Goal: Transaction & Acquisition: Purchase product/service

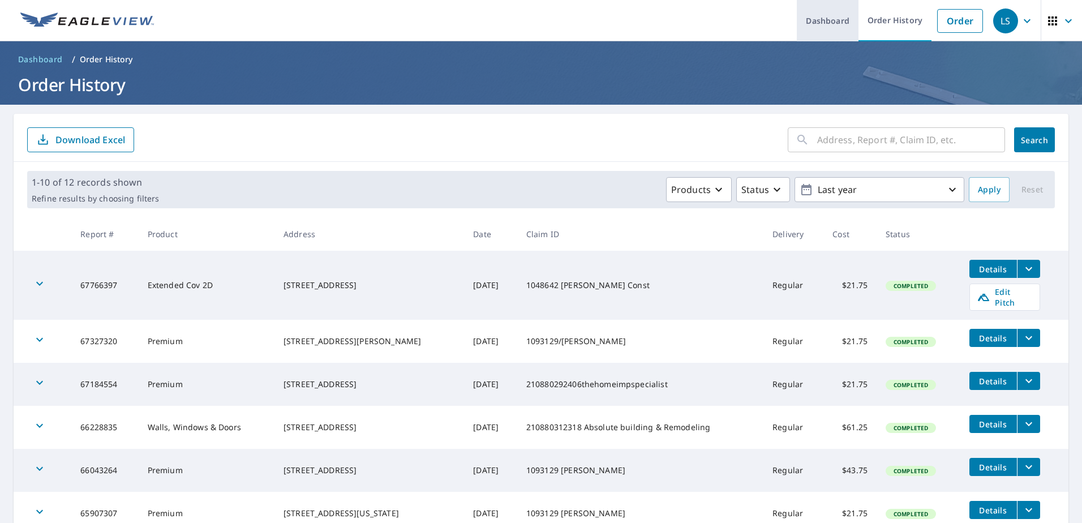
click at [823, 29] on link "Dashboard" at bounding box center [828, 20] width 62 height 41
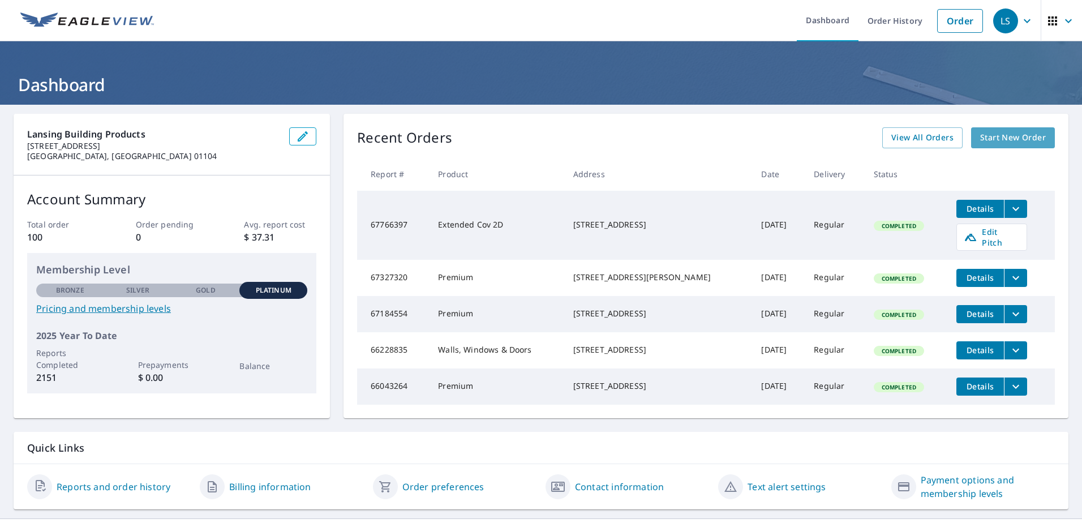
click at [1017, 138] on span "Start New Order" at bounding box center [1013, 138] width 66 height 14
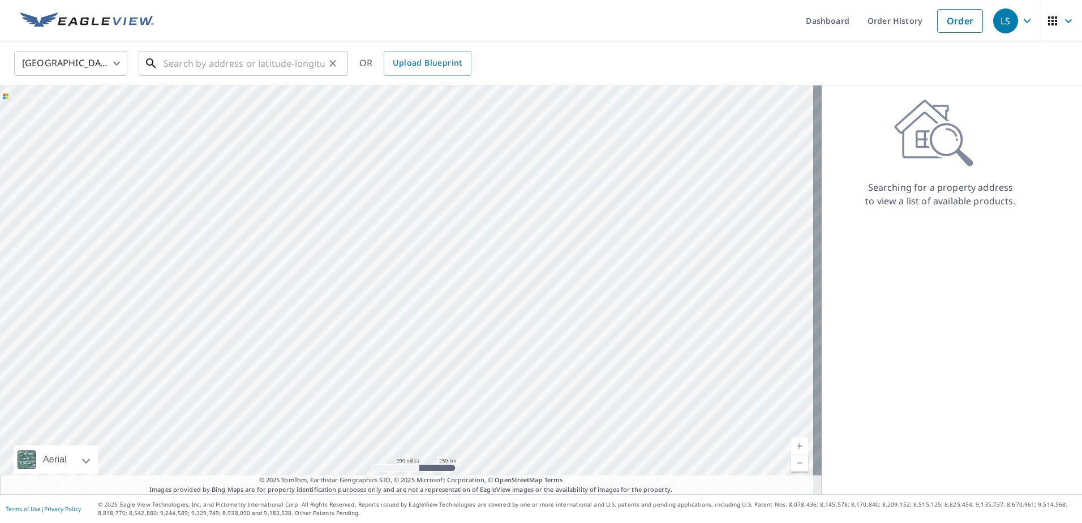
click at [191, 63] on input "text" at bounding box center [243, 64] width 161 height 32
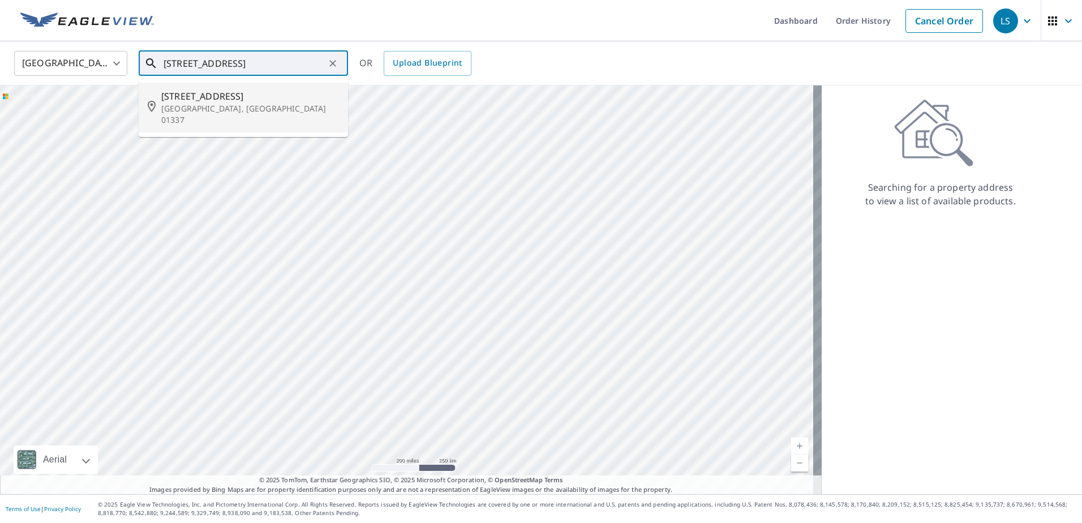
click at [216, 103] on p "[GEOGRAPHIC_DATA], [GEOGRAPHIC_DATA] 01337" at bounding box center [250, 114] width 178 height 23
type input "[STREET_ADDRESS]"
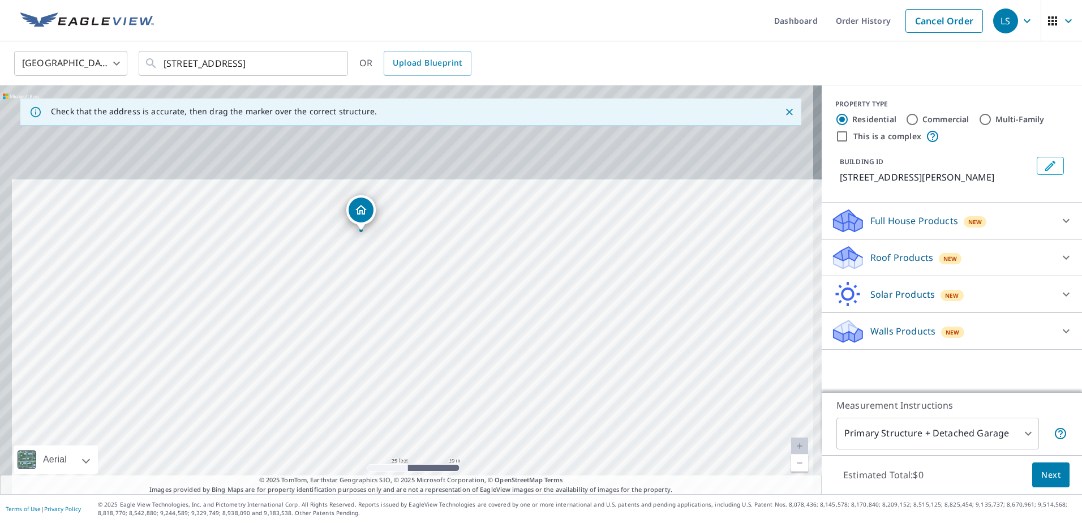
drag, startPoint x: 433, startPoint y: 193, endPoint x: 446, endPoint y: 313, distance: 120.7
click at [446, 313] on div "[STREET_ADDRESS]" at bounding box center [410, 289] width 821 height 408
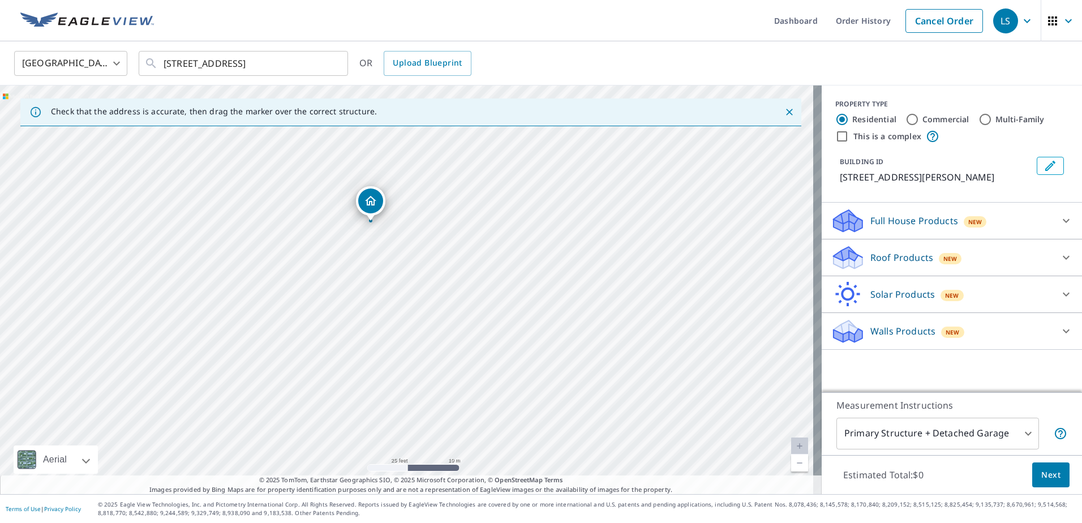
drag, startPoint x: 366, startPoint y: 213, endPoint x: 374, endPoint y: 203, distance: 12.9
click at [842, 253] on icon at bounding box center [847, 254] width 29 height 14
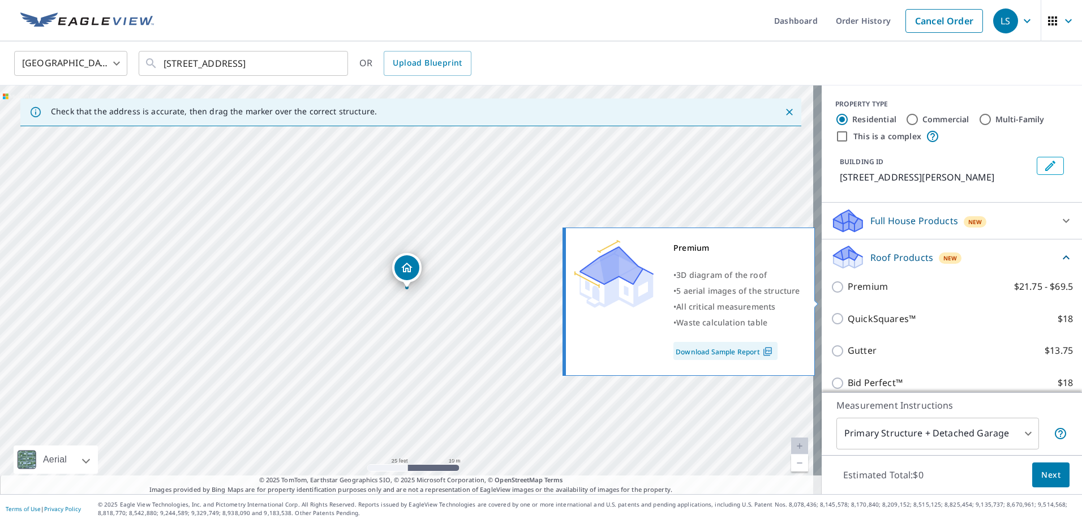
click at [856, 294] on p "Premium" at bounding box center [867, 286] width 40 height 14
click at [847, 294] on input "Premium $21.75 - $69.5" at bounding box center [838, 287] width 17 height 14
checkbox input "true"
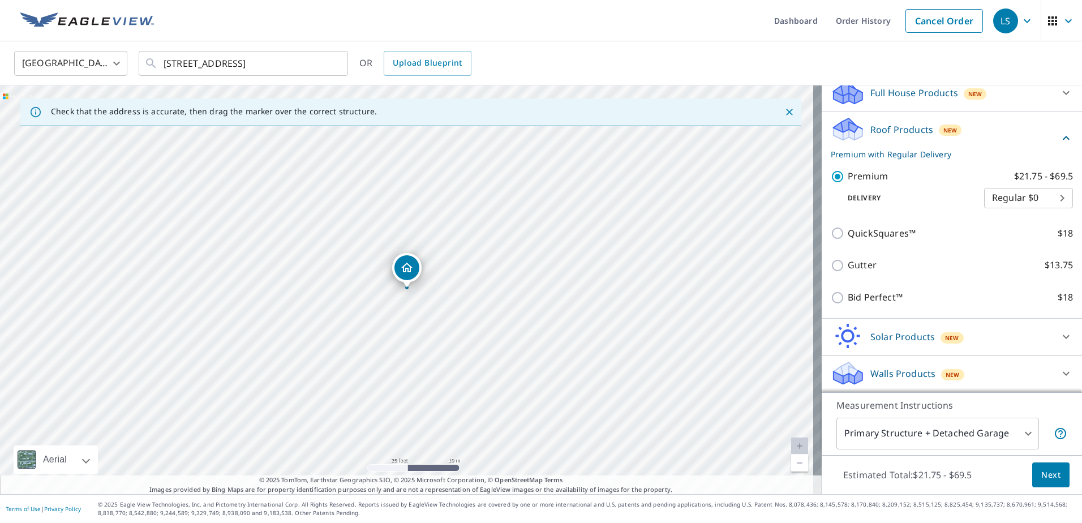
scroll to position [141, 0]
click at [887, 432] on body "LS LS Dashboard Order History Cancel Order LS United States US ​ [STREET_ADDRES…" at bounding box center [541, 261] width 1082 height 523
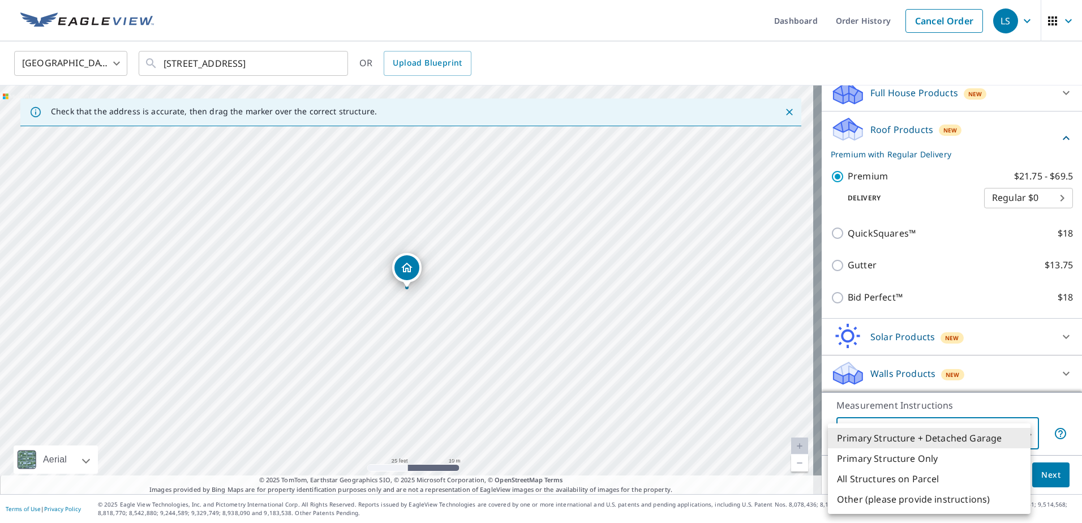
click at [873, 459] on li "Primary Structure Only" at bounding box center [929, 458] width 203 height 20
type input "2"
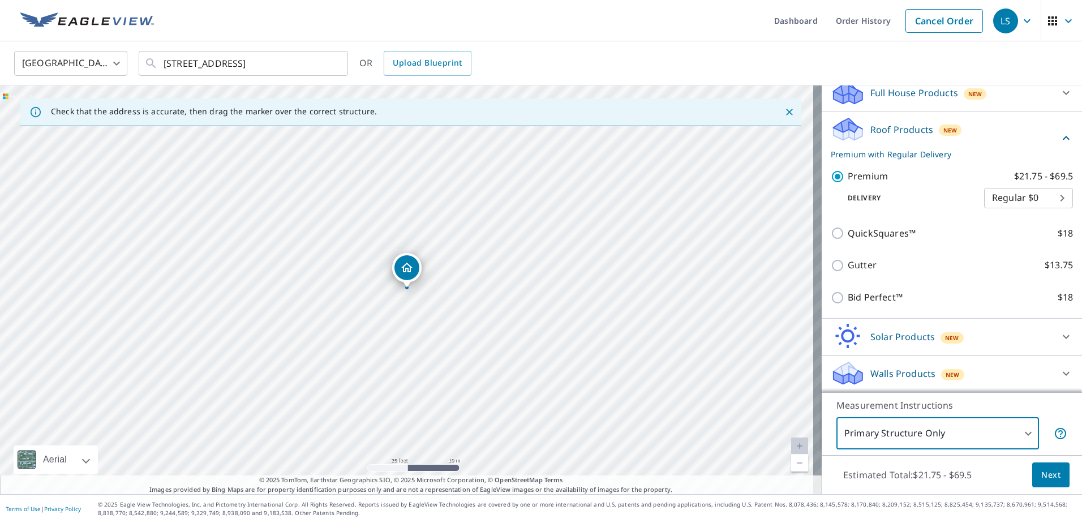
click at [1041, 474] on span "Next" at bounding box center [1050, 475] width 19 height 14
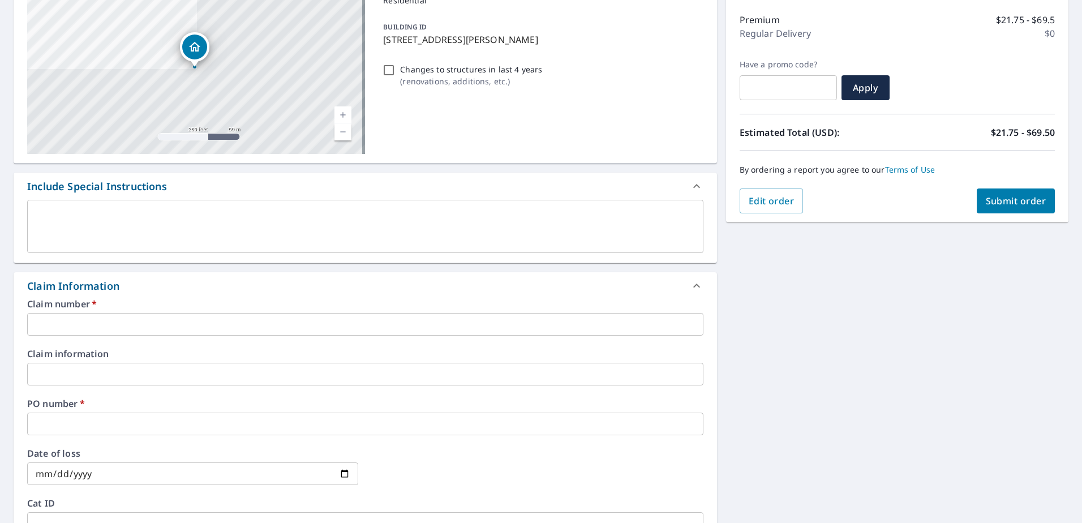
scroll to position [170, 0]
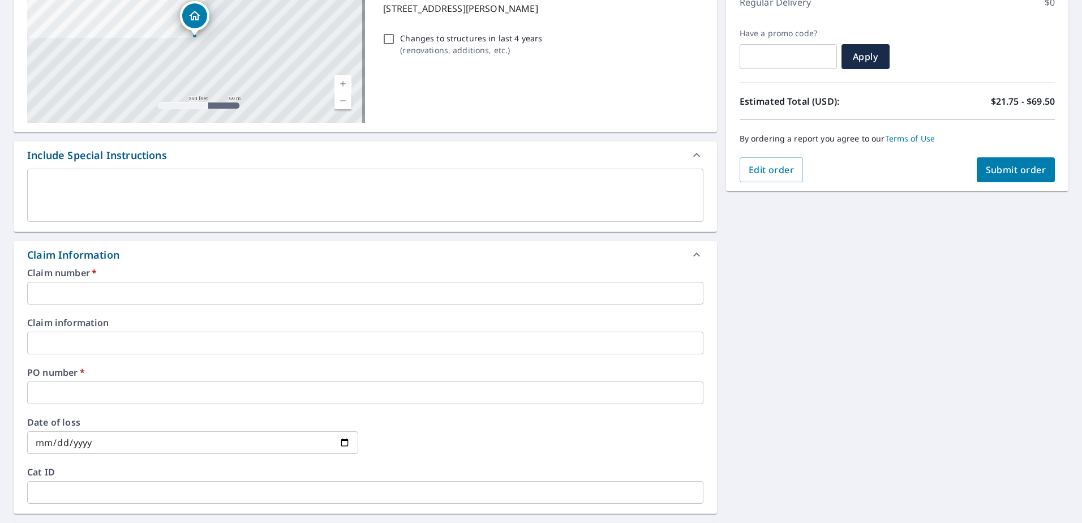
click at [105, 395] on input "text" at bounding box center [365, 392] width 676 height 23
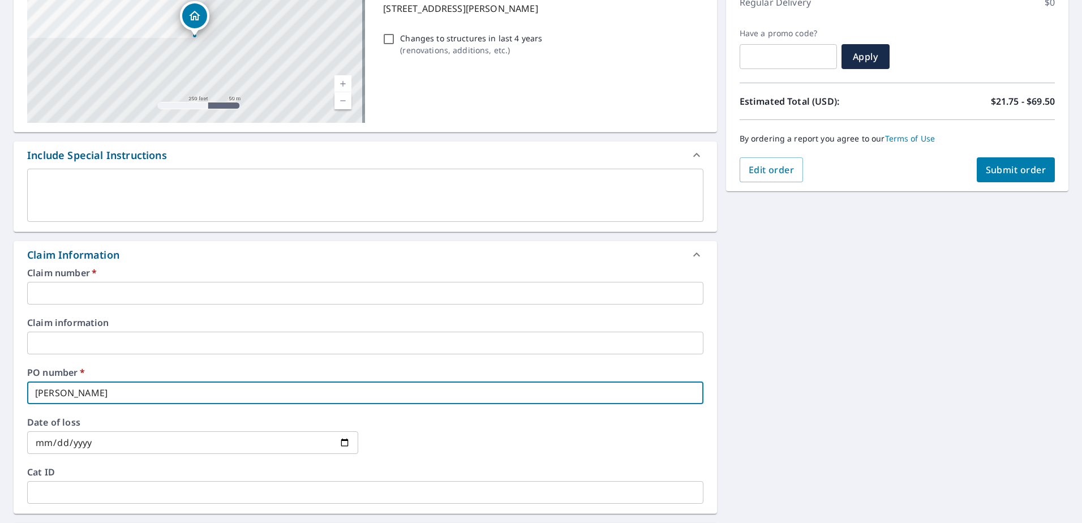
type input "[PERSON_NAME]"
click at [84, 295] on input "text" at bounding box center [365, 293] width 676 height 23
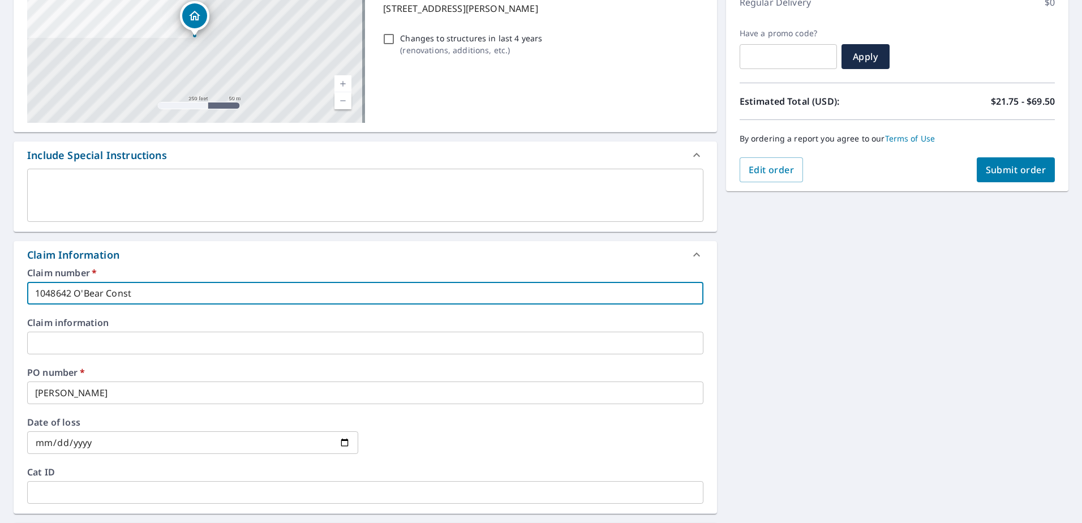
type input "1048642 O'Bear Const"
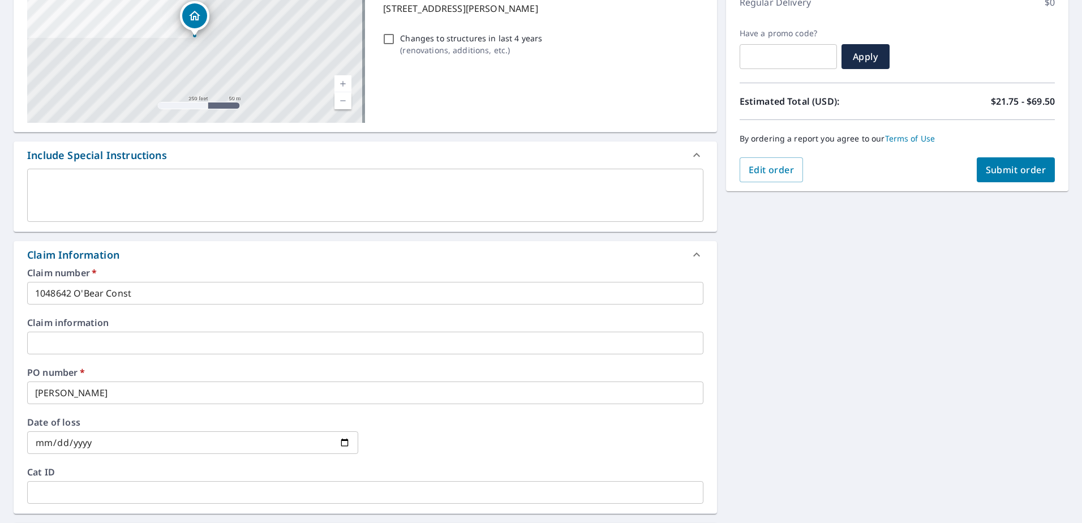
click at [748, 421] on div "[STREET_ADDRESS][GEOGRAPHIC_DATA] A standard road map Aerial A detailed look fr…" at bounding box center [541, 350] width 1082 height 830
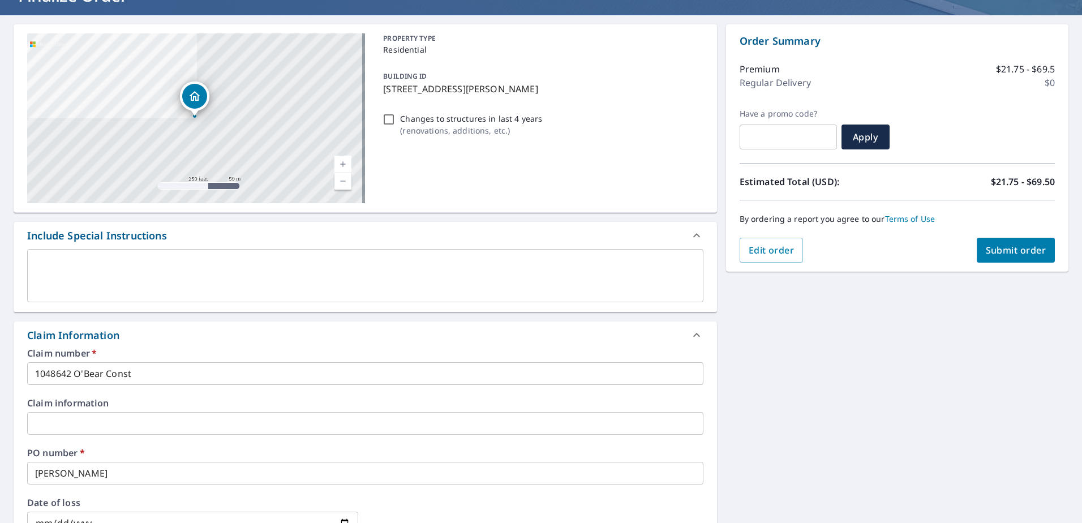
scroll to position [0, 0]
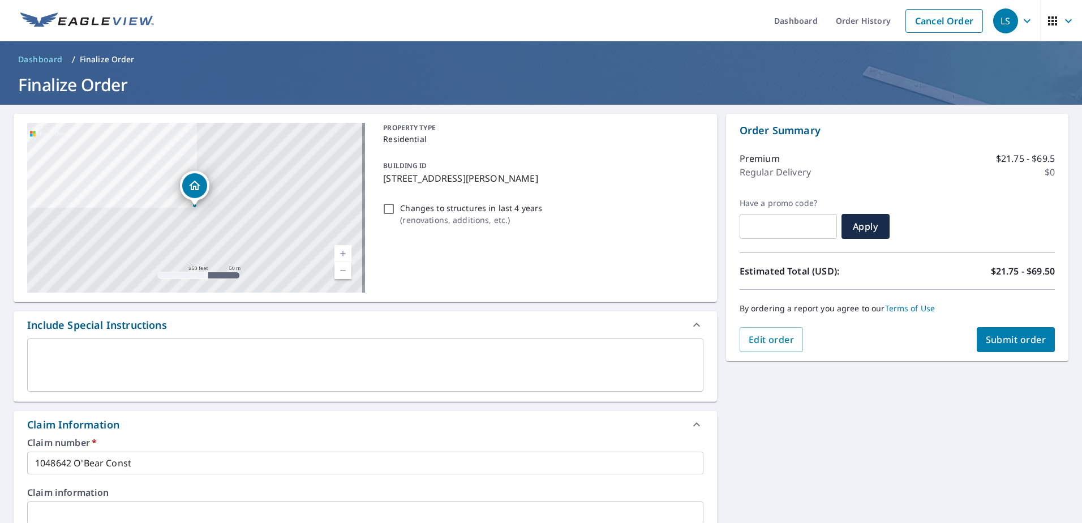
click at [1016, 344] on span "Submit order" at bounding box center [1015, 339] width 61 height 12
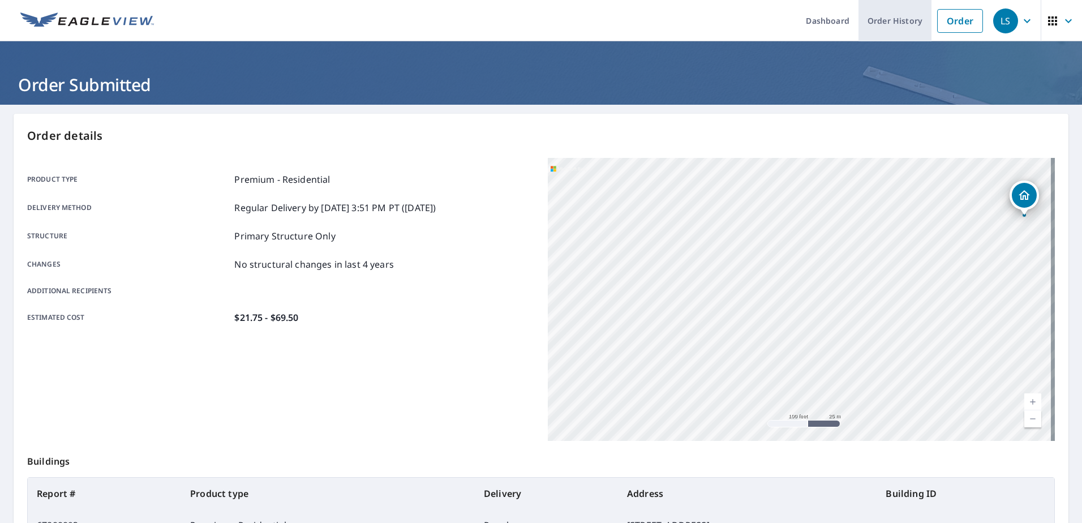
click at [878, 21] on link "Order History" at bounding box center [894, 20] width 73 height 41
